Goal: Information Seeking & Learning: Compare options

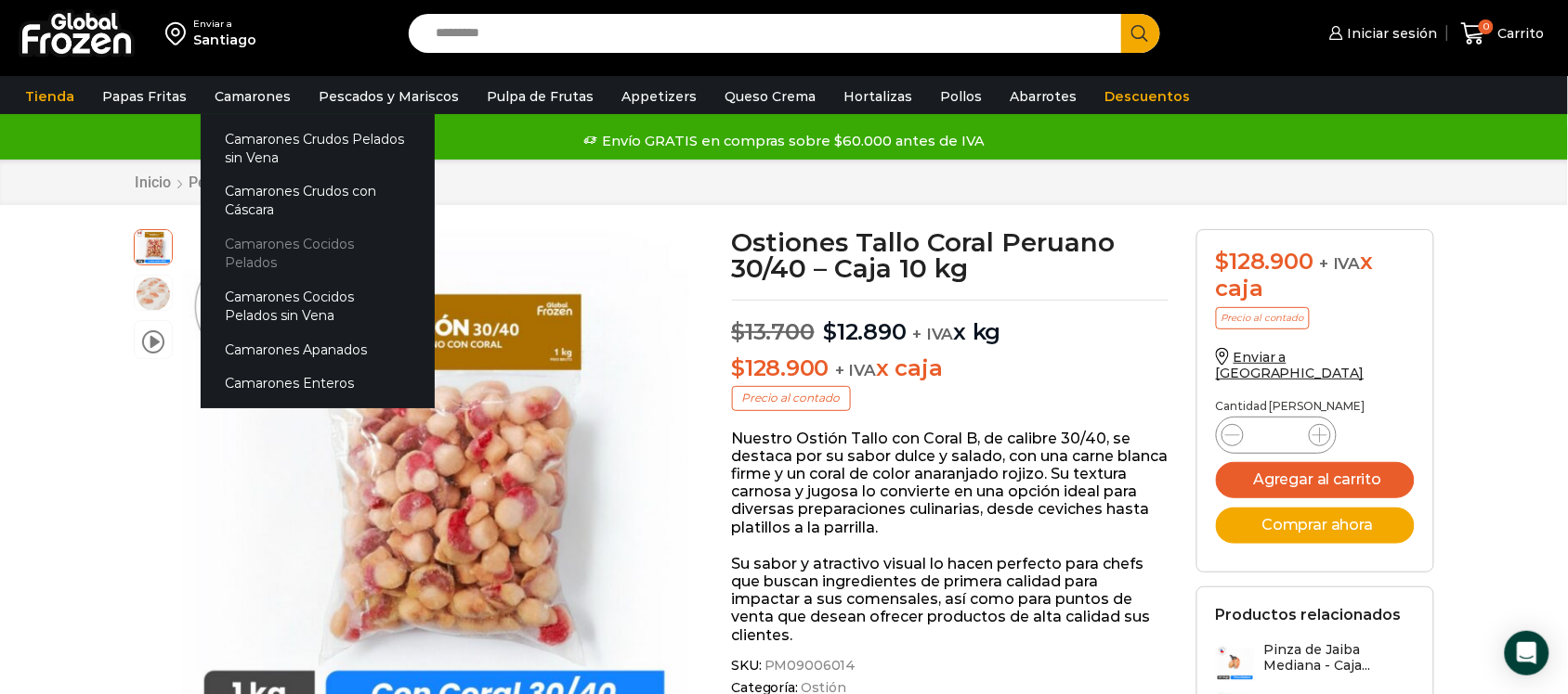
click at [327, 242] on link "Camarones Cocidos Pelados" at bounding box center [317, 253] width 234 height 53
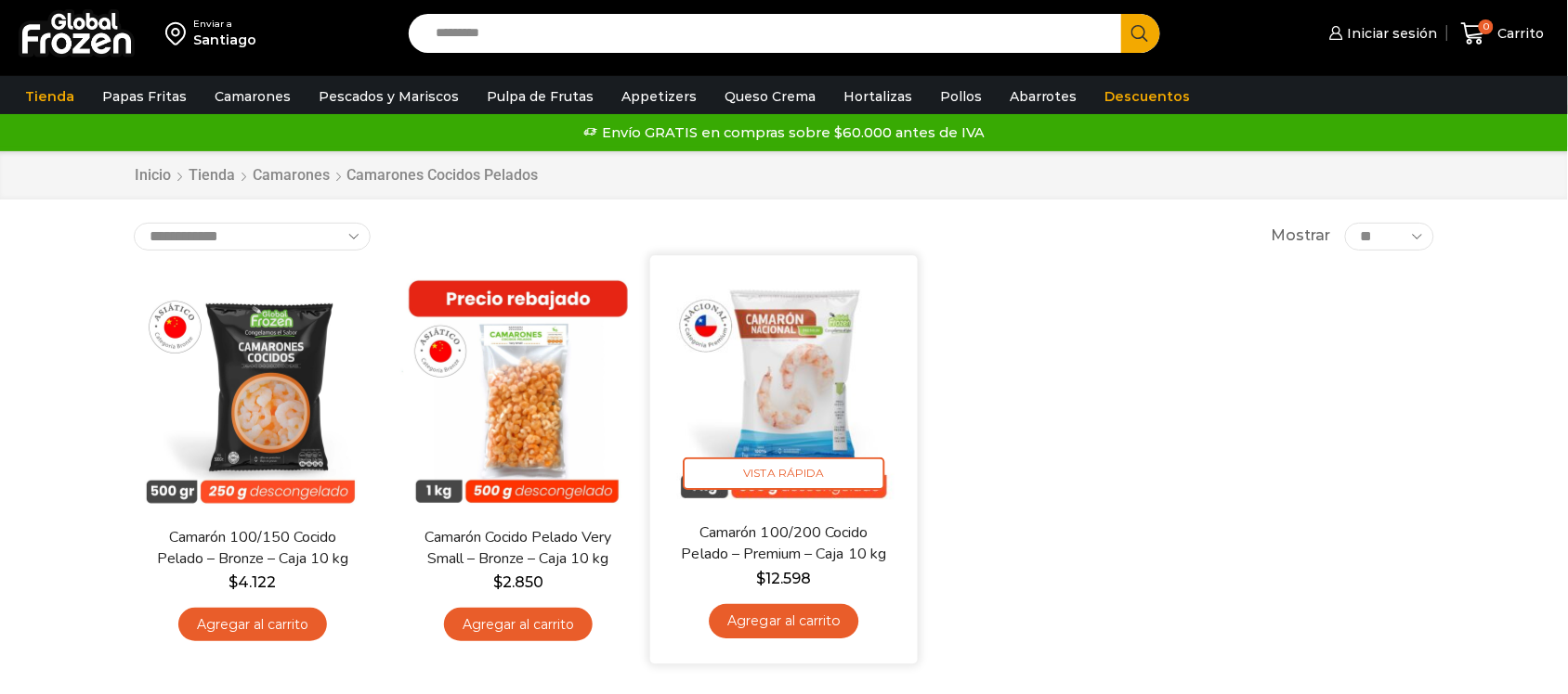
click at [812, 433] on img at bounding box center [784, 390] width 240 height 240
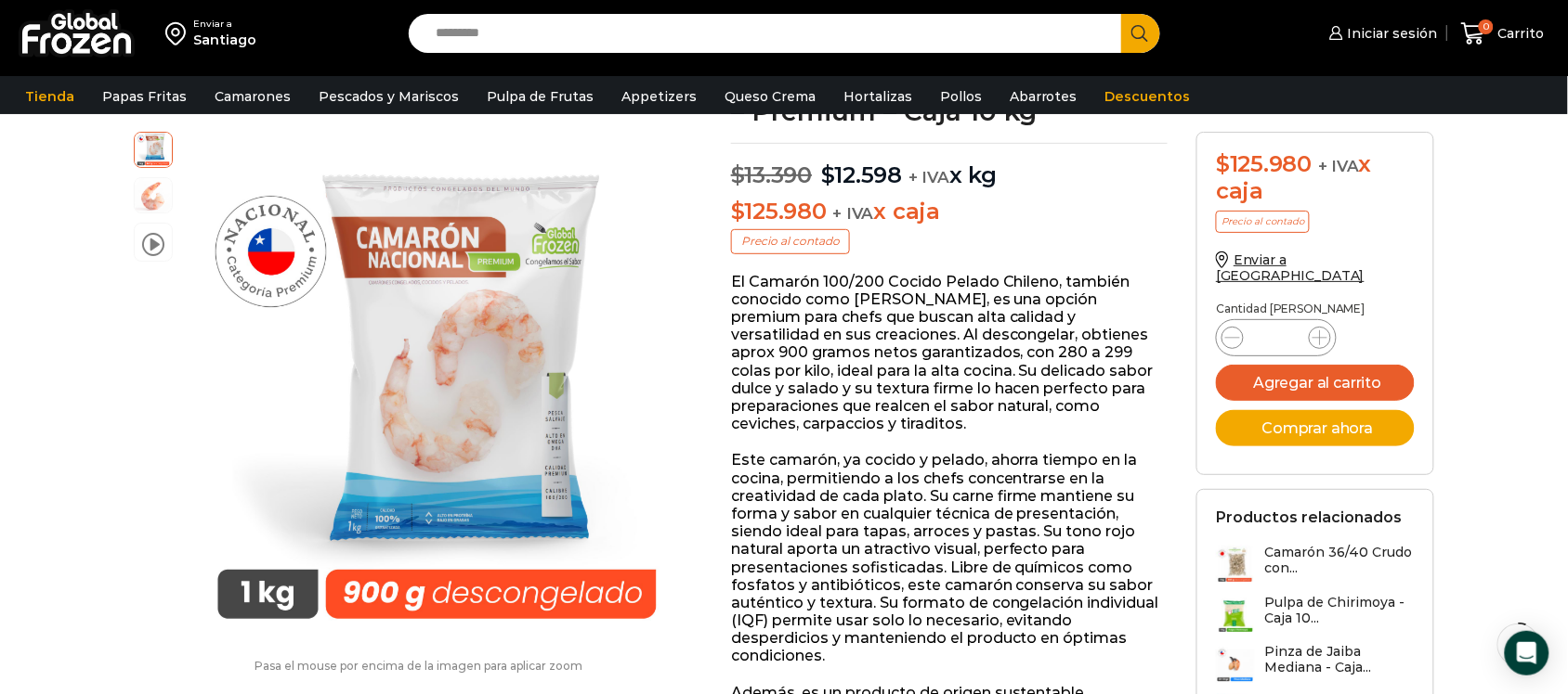
scroll to position [117, 0]
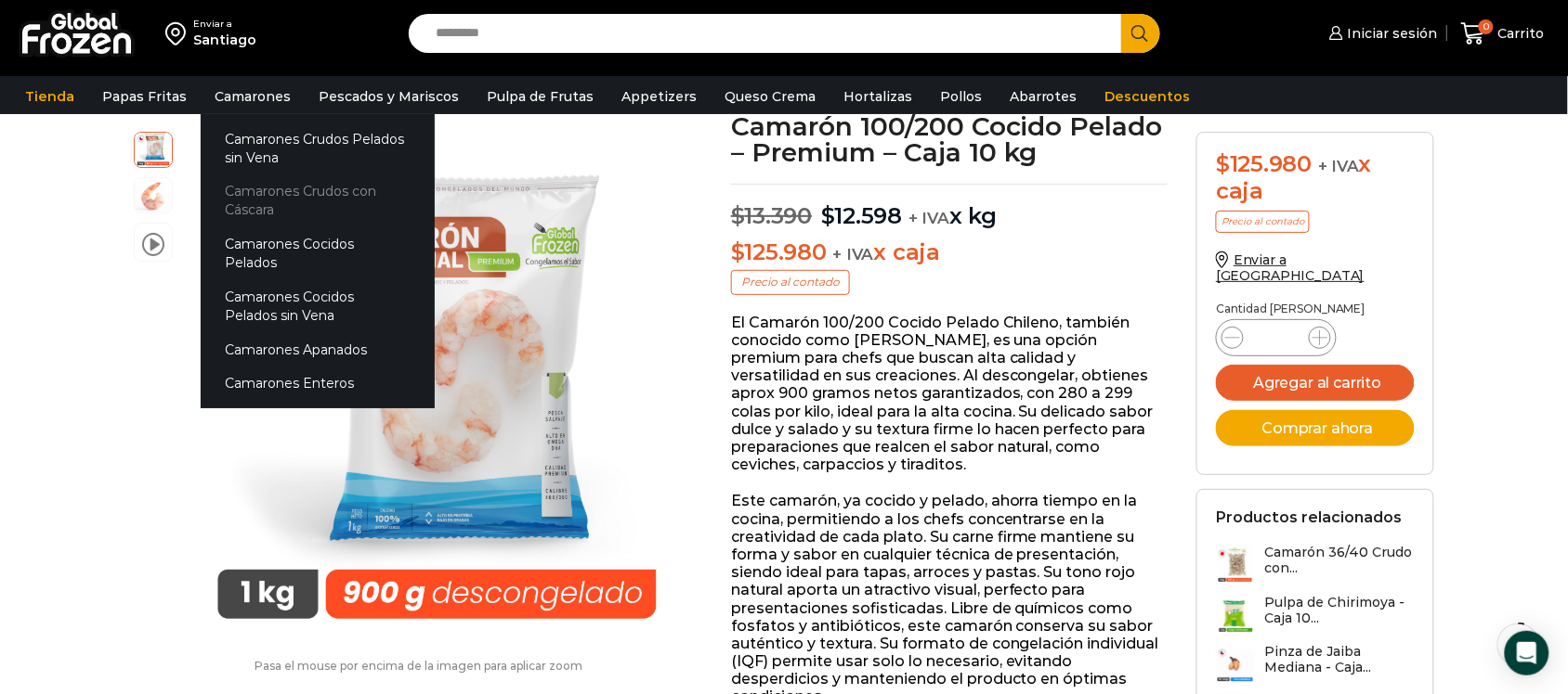
click at [277, 197] on link "Camarones Crudos con Cáscara" at bounding box center [317, 200] width 234 height 53
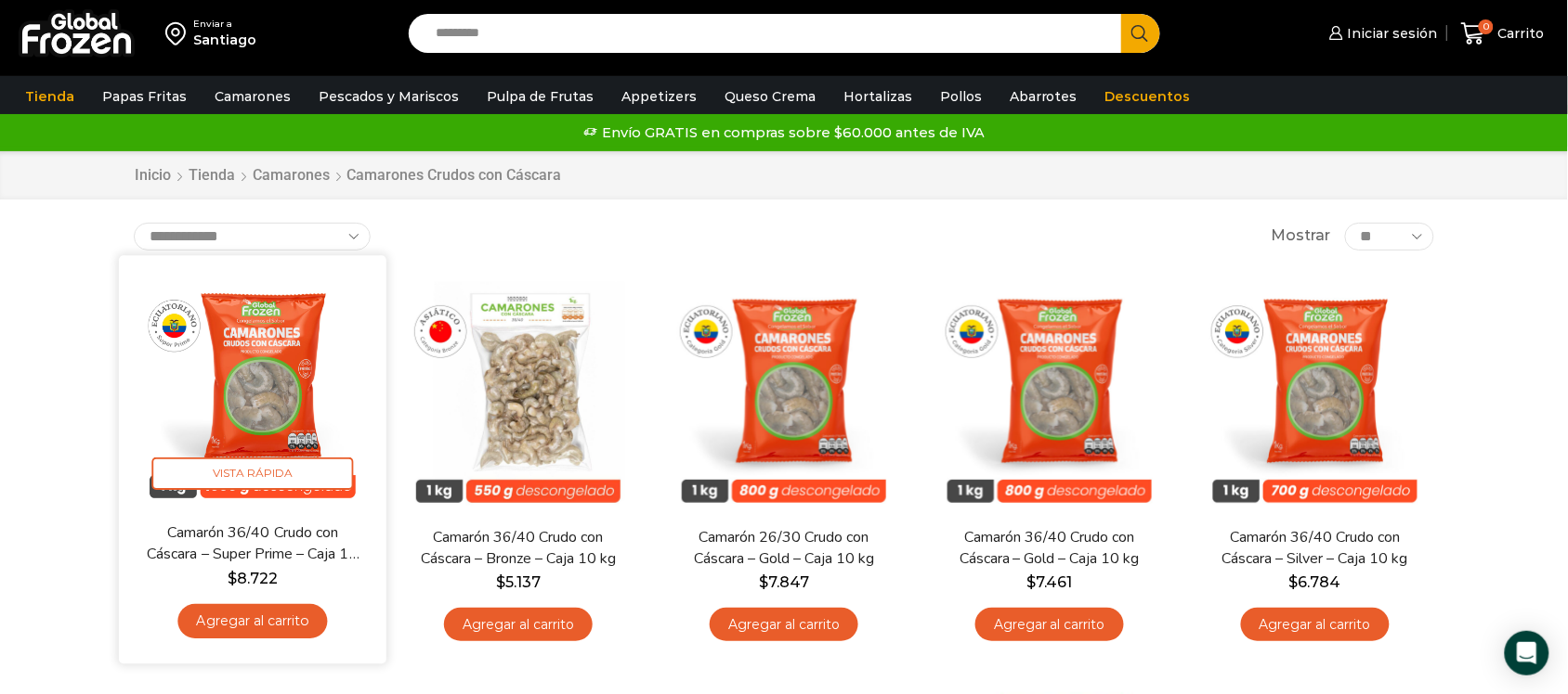
click at [296, 383] on img at bounding box center [253, 390] width 240 height 240
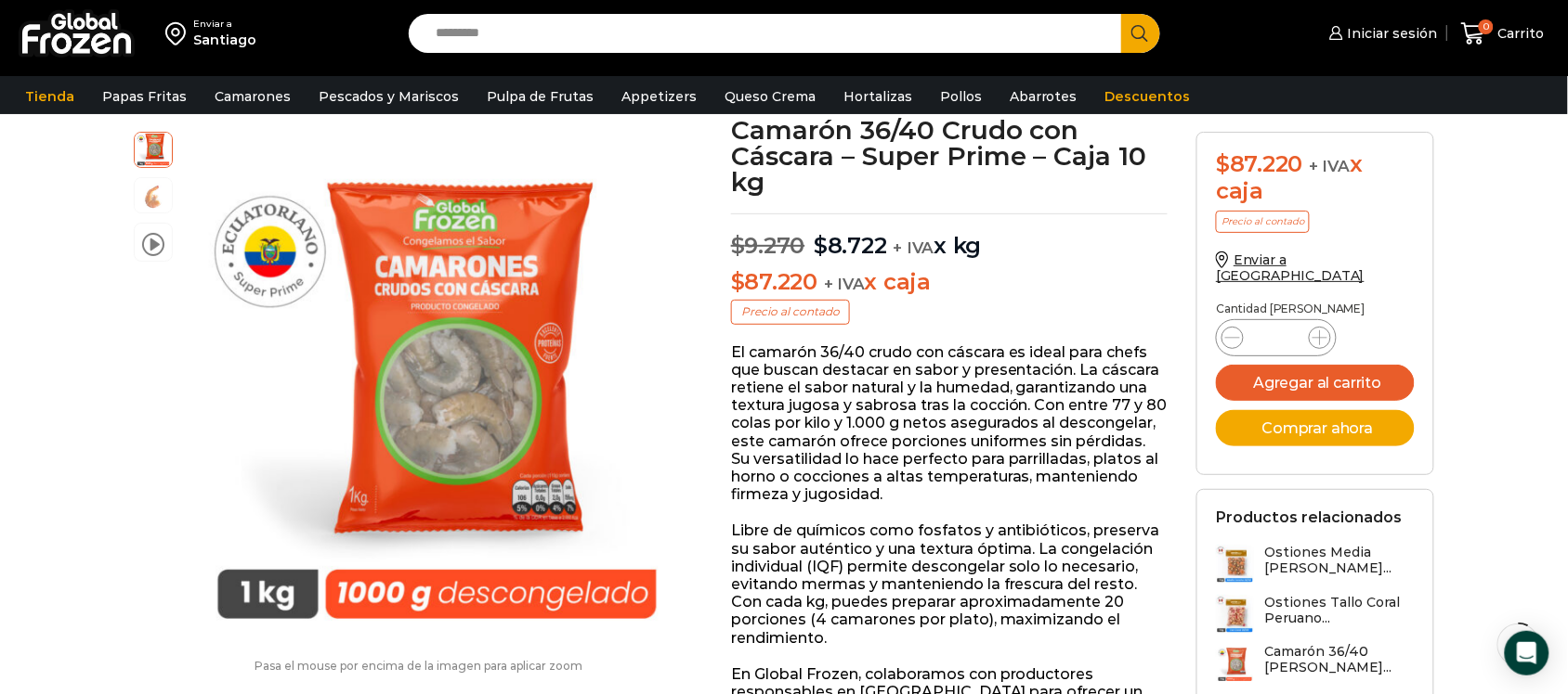
scroll to position [1, 0]
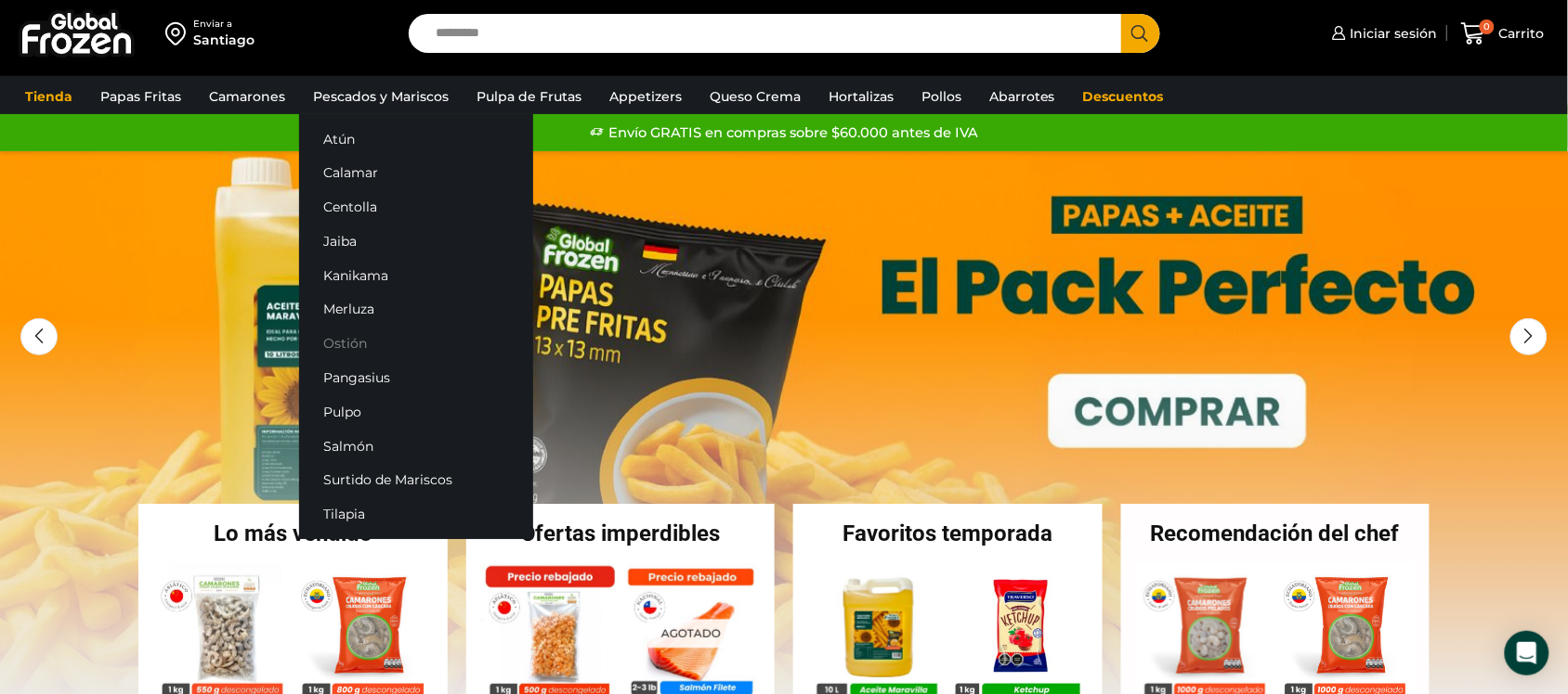
click at [369, 345] on link "Ostión" at bounding box center [417, 344] width 234 height 35
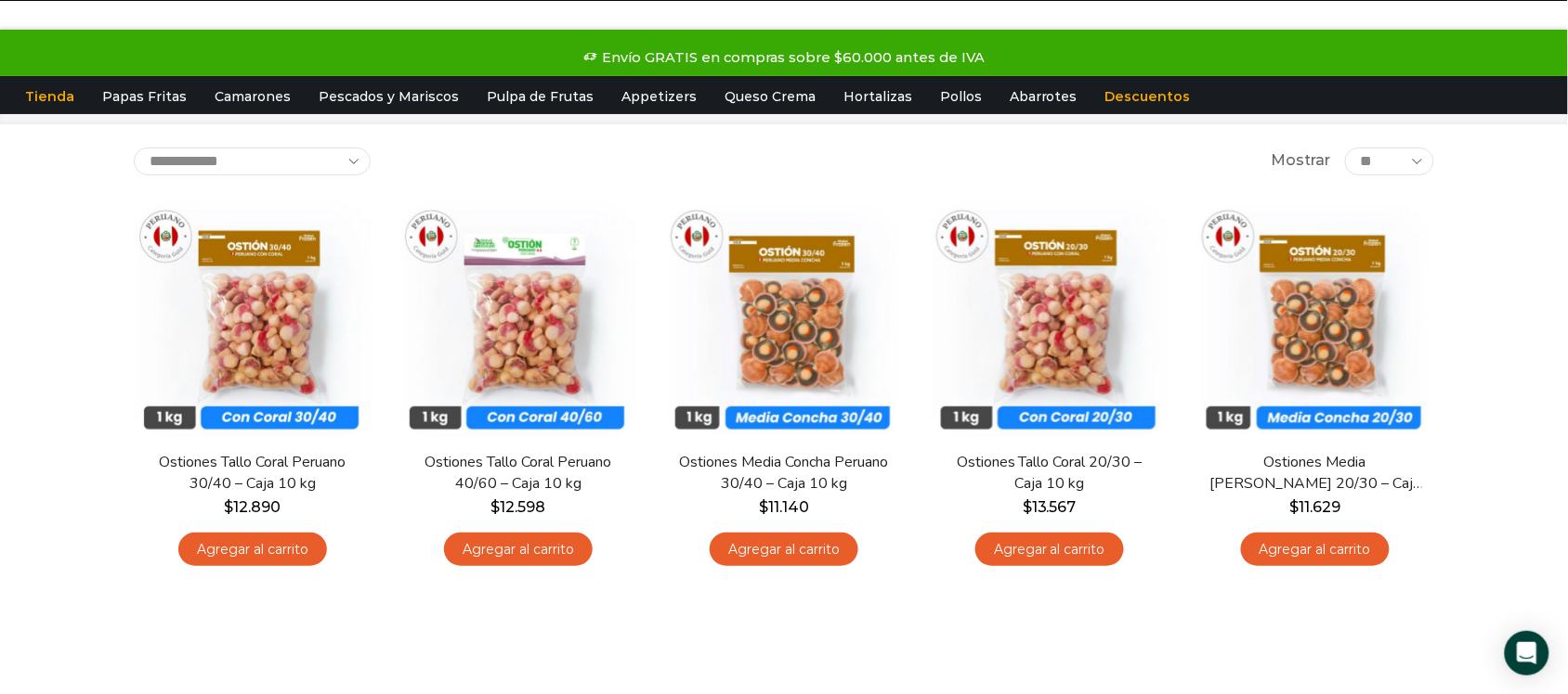
scroll to position [116, 0]
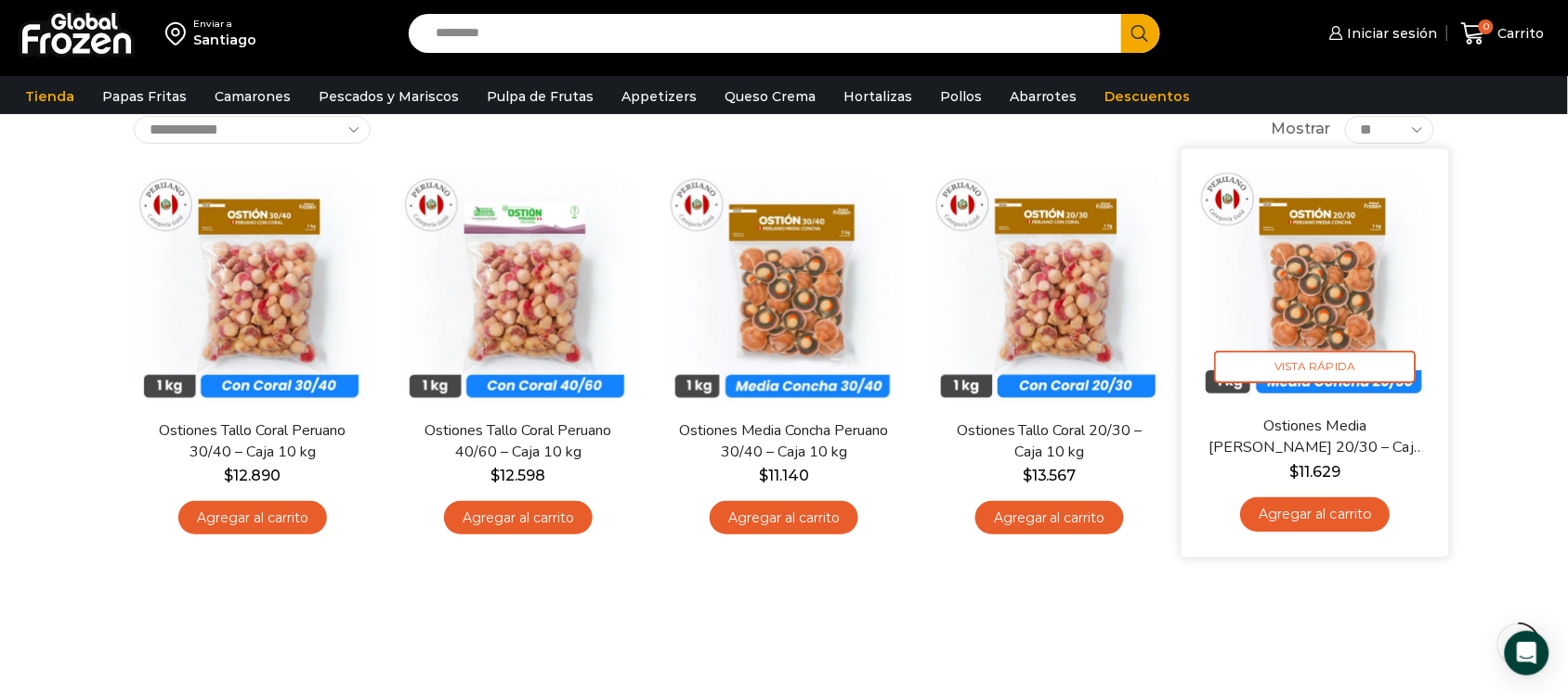
click at [1329, 260] on img at bounding box center [1315, 283] width 240 height 240
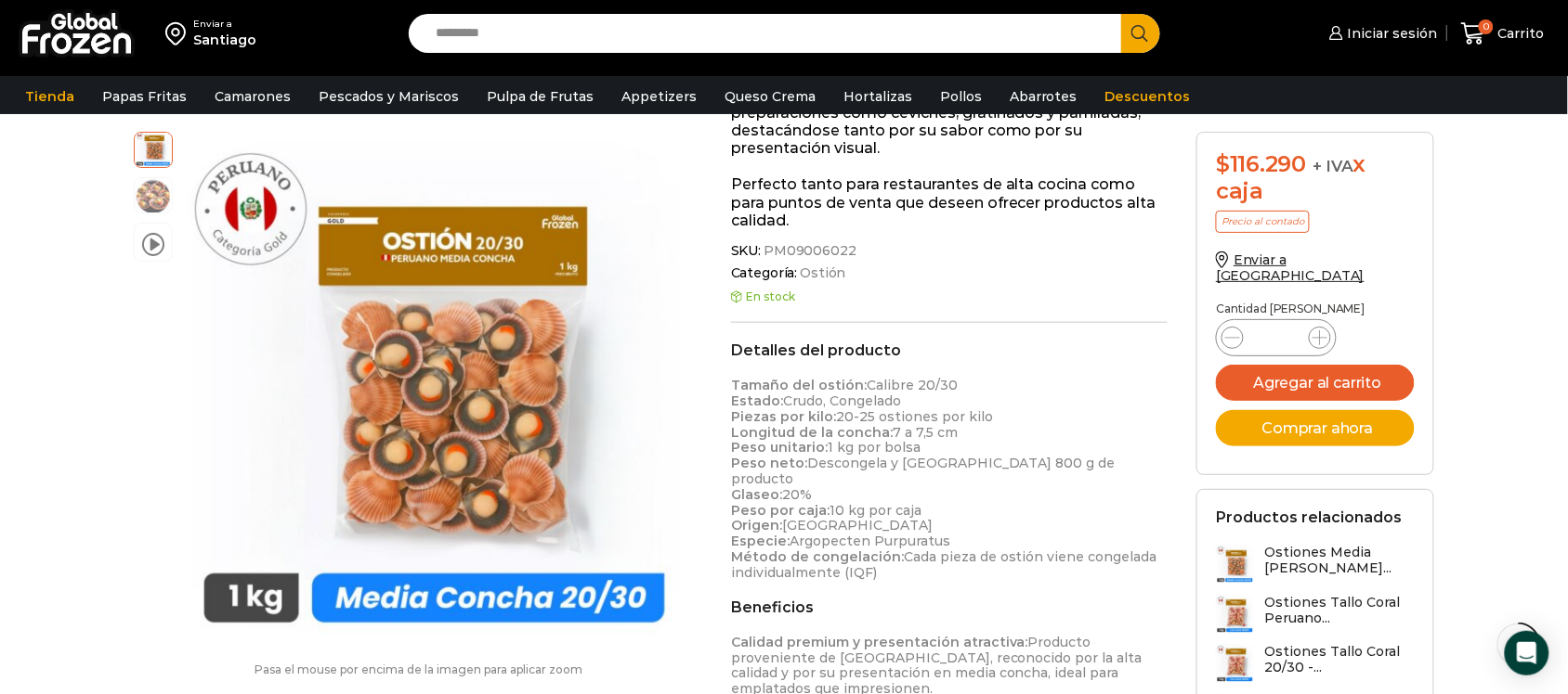
scroll to position [465, 0]
